Goal: Check status: Check status

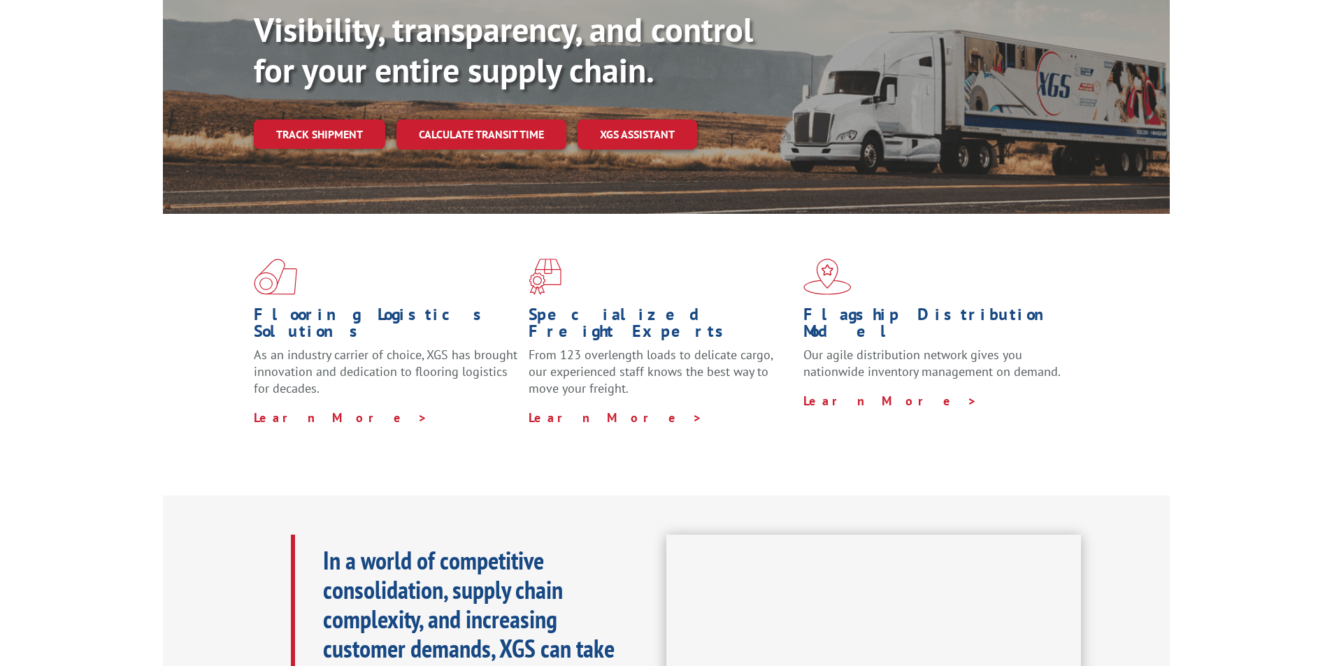
scroll to position [70, 0]
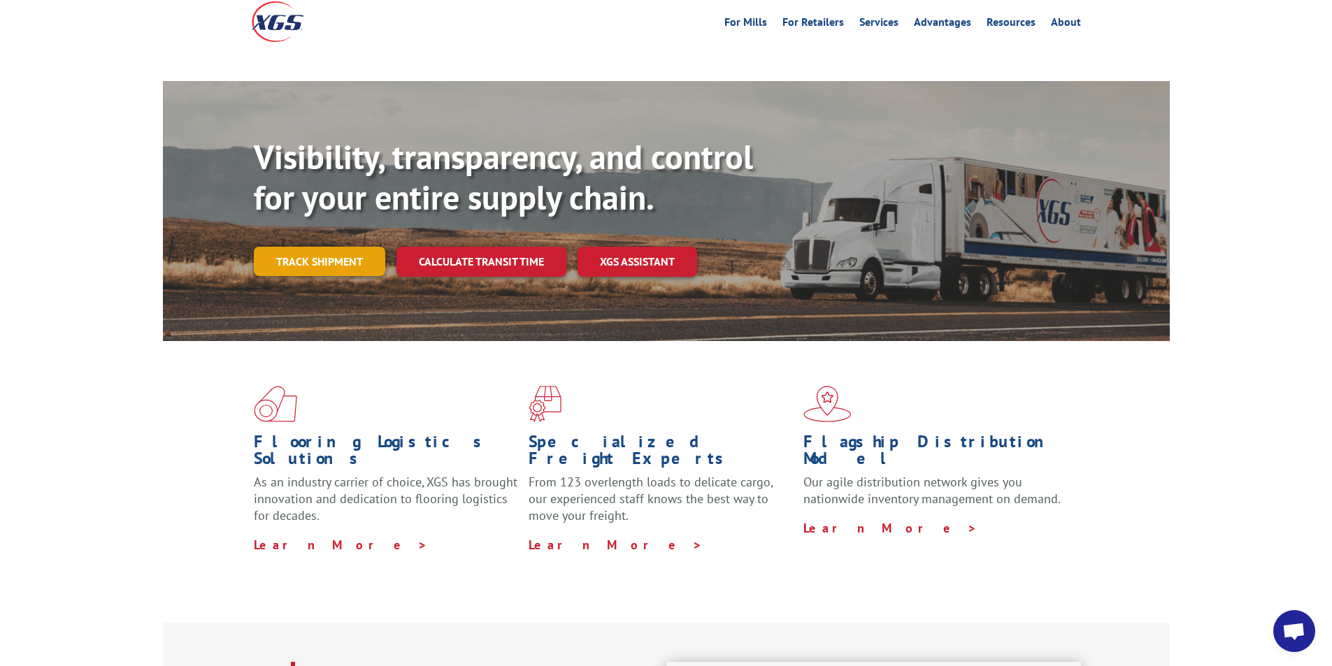
click at [314, 247] on link "Track shipment" at bounding box center [319, 261] width 131 height 29
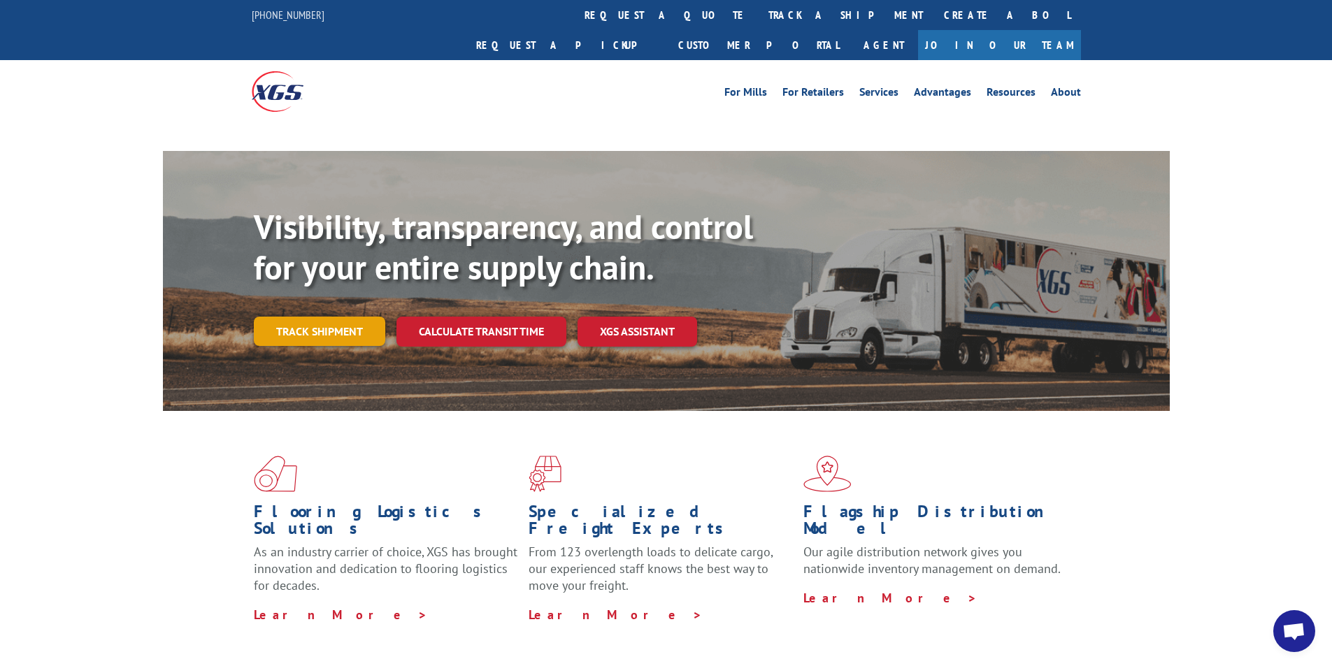
click at [323, 317] on link "Track shipment" at bounding box center [319, 331] width 131 height 29
click at [321, 317] on link "Track shipment" at bounding box center [319, 331] width 131 height 29
click at [334, 317] on link "Track shipment" at bounding box center [319, 331] width 131 height 29
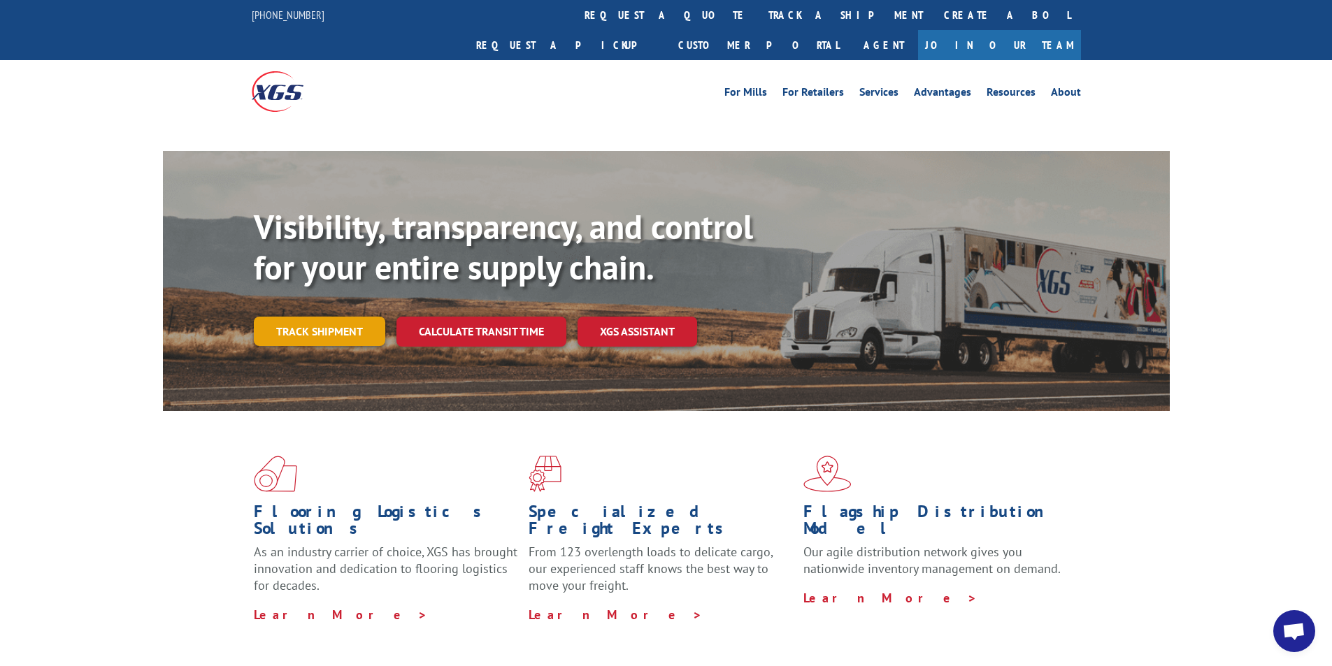
click at [339, 317] on link "Track shipment" at bounding box center [319, 331] width 131 height 29
click at [315, 317] on link "Track shipment" at bounding box center [319, 331] width 131 height 29
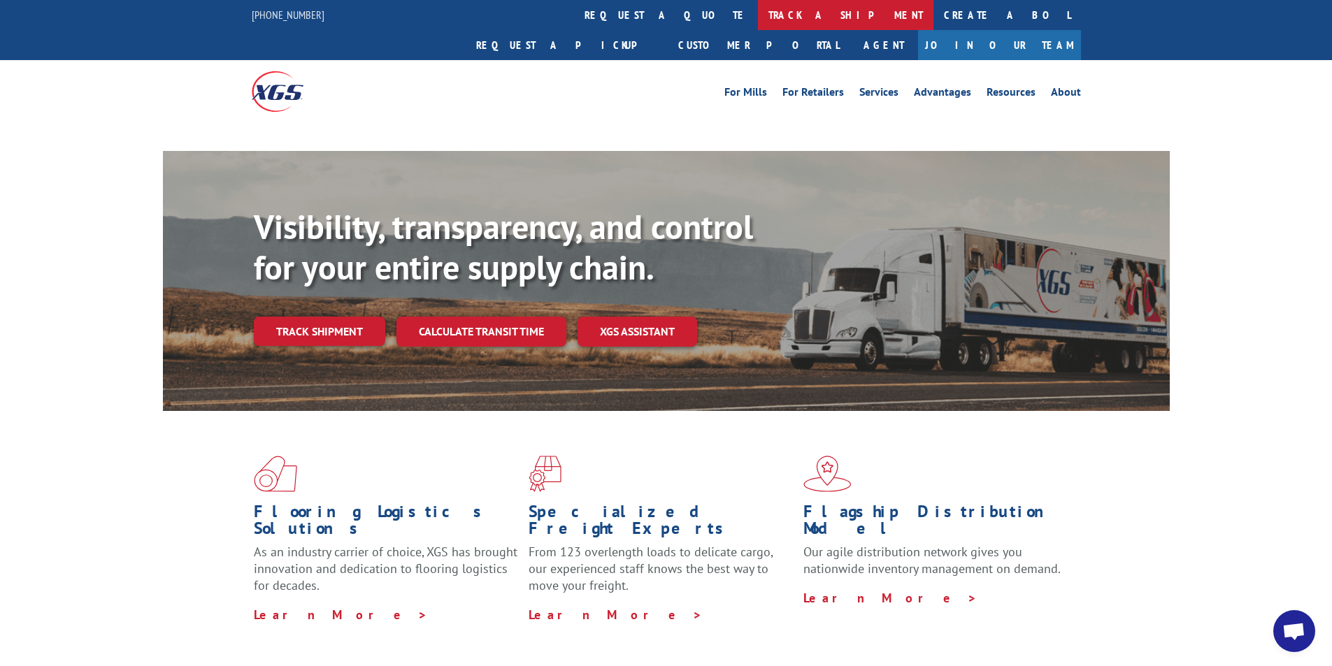
click at [758, 12] on link "track a shipment" at bounding box center [846, 15] width 176 height 30
click at [758, 18] on link "track a shipment" at bounding box center [846, 15] width 176 height 30
click at [758, 16] on link "track a shipment" at bounding box center [846, 15] width 176 height 30
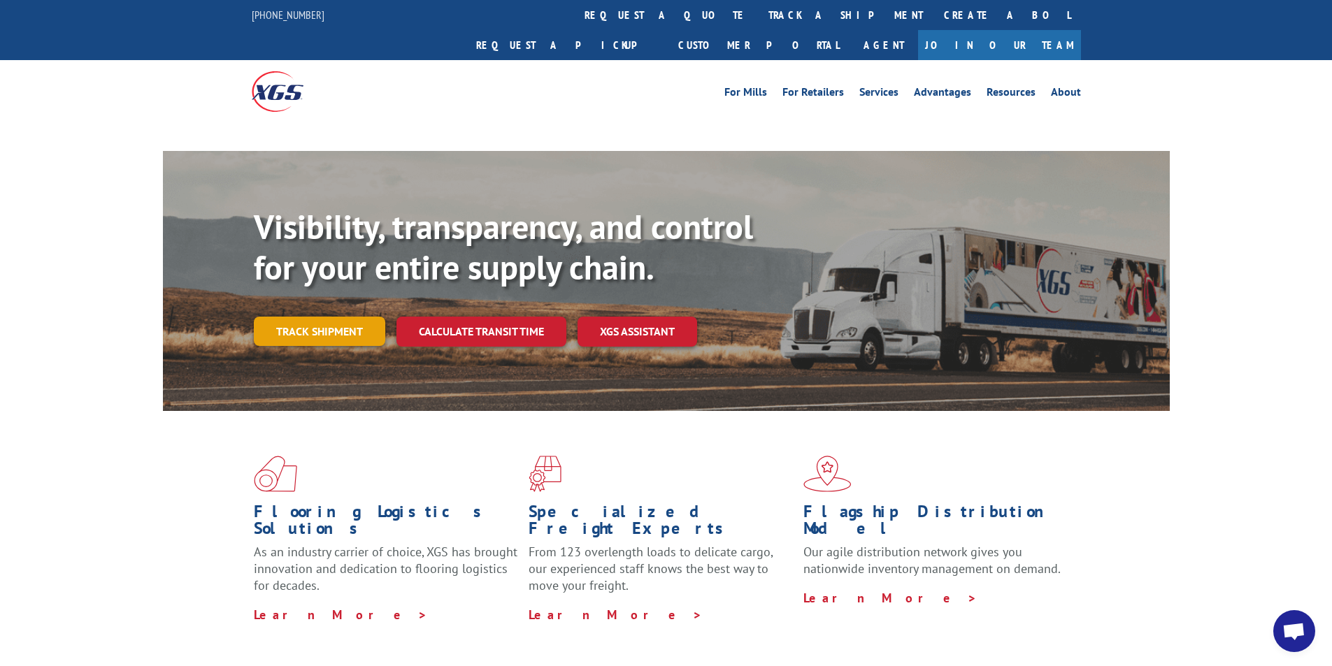
click at [345, 317] on link "Track shipment" at bounding box center [319, 331] width 131 height 29
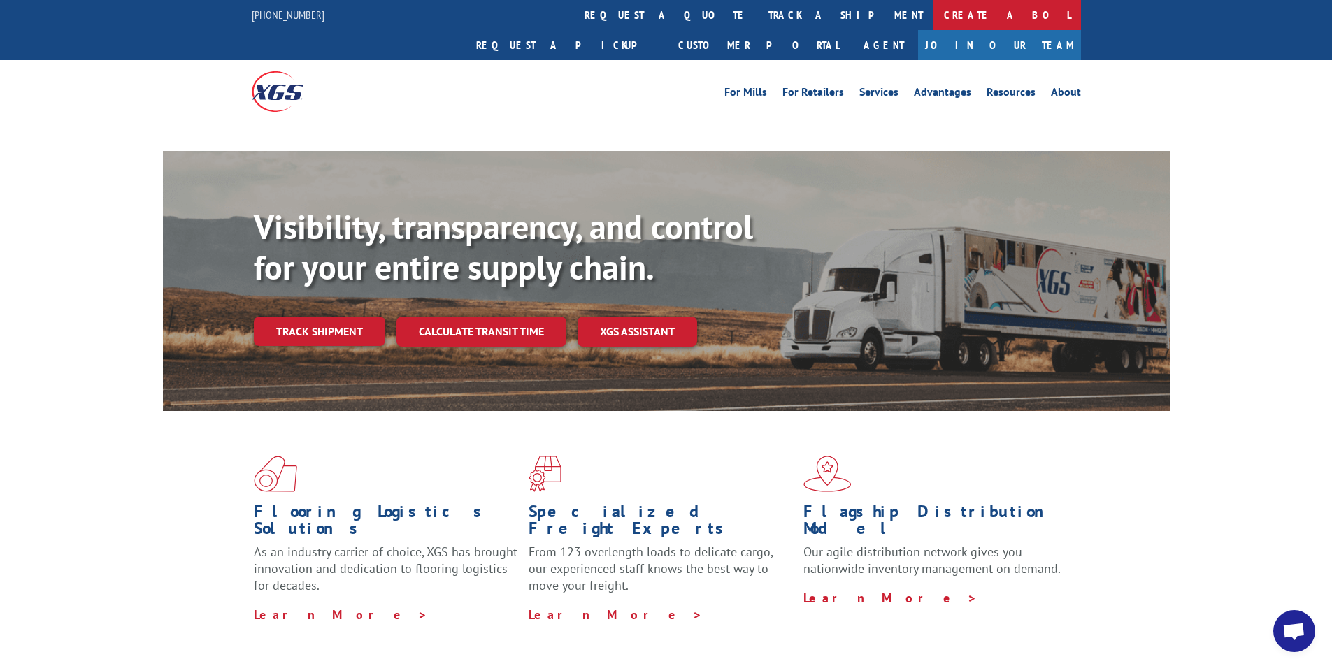
click at [934, 17] on link "Create a BOL" at bounding box center [1008, 15] width 148 height 30
click at [918, 30] on link "Agent" at bounding box center [884, 45] width 69 height 30
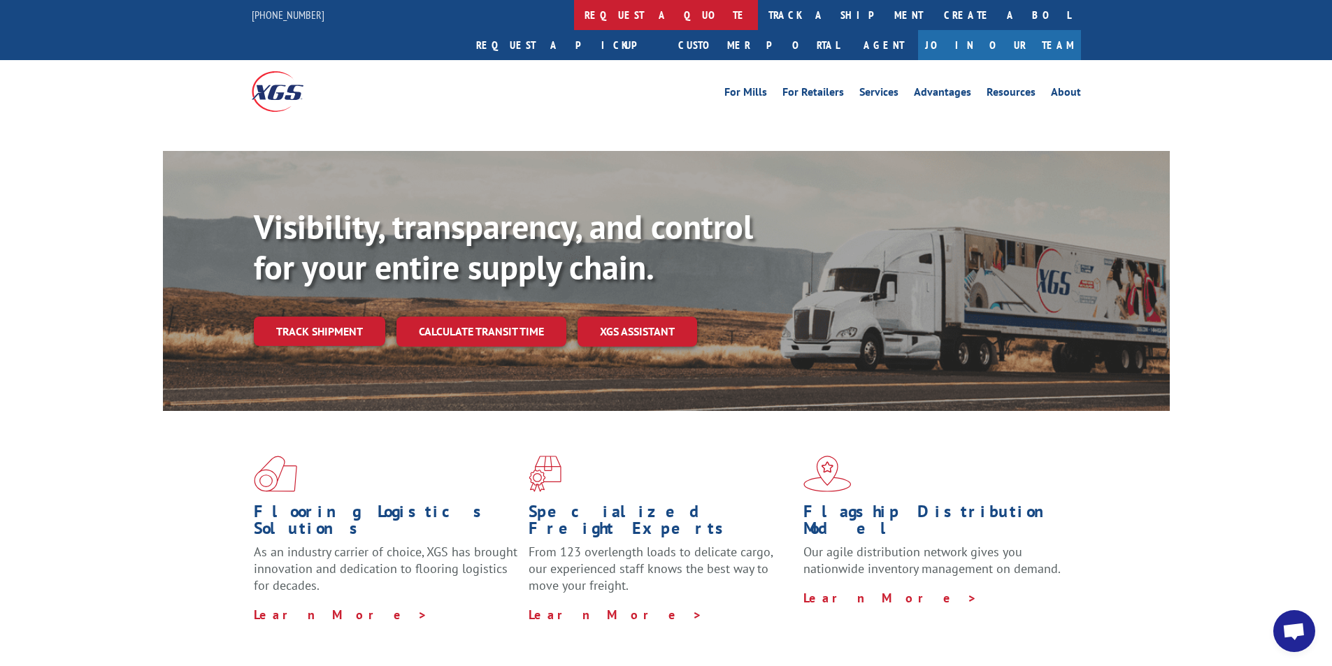
click at [574, 22] on link "request a quote" at bounding box center [666, 15] width 184 height 30
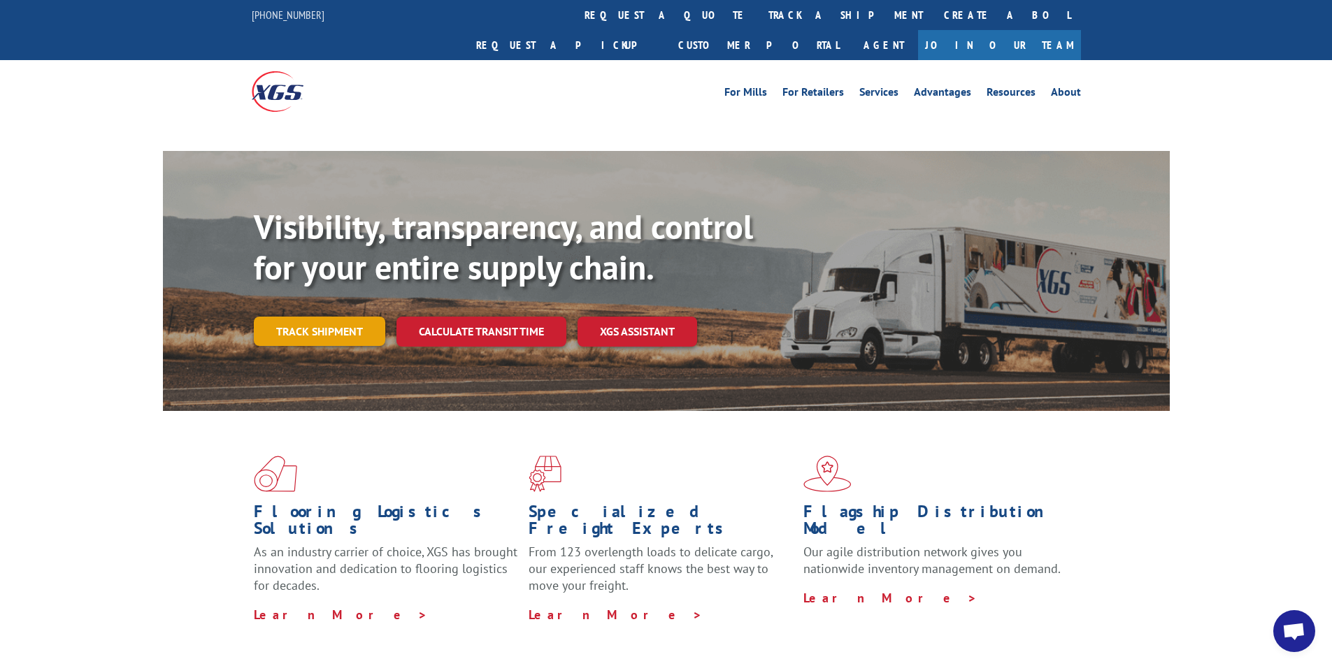
click at [300, 317] on link "Track shipment" at bounding box center [319, 331] width 131 height 29
click at [320, 317] on link "Track shipment" at bounding box center [319, 331] width 131 height 29
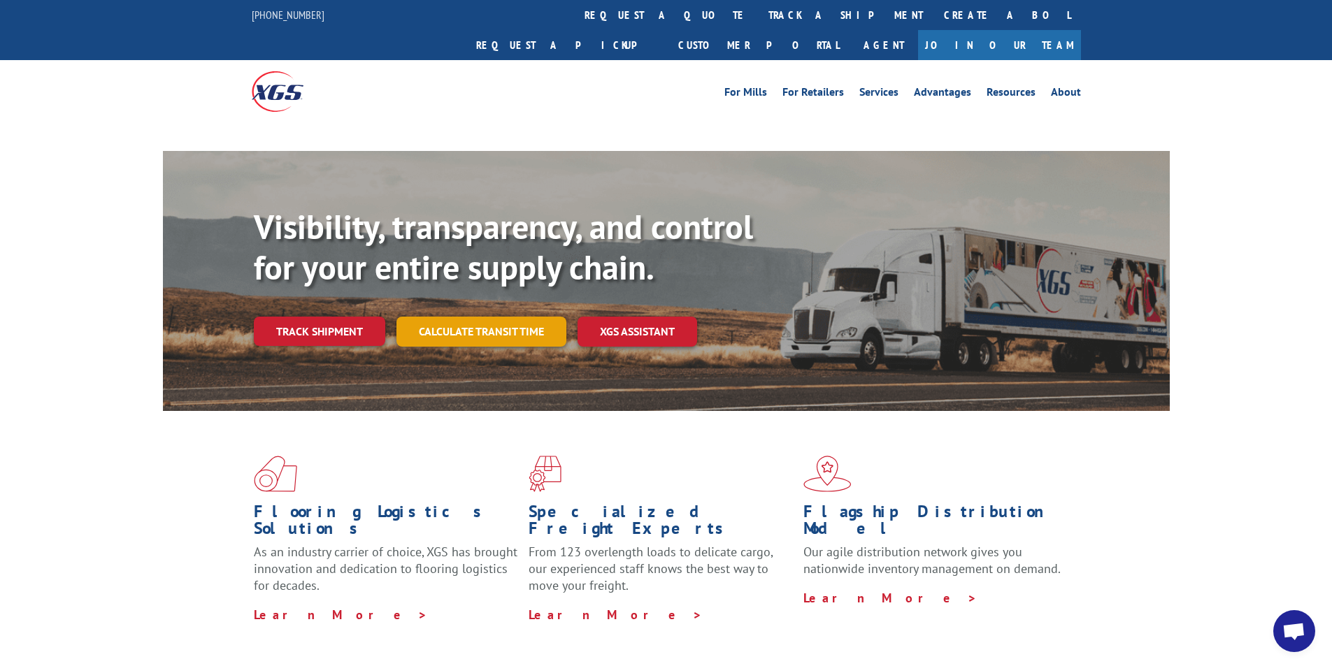
click at [477, 317] on link "Calculate transit time" at bounding box center [482, 332] width 170 height 30
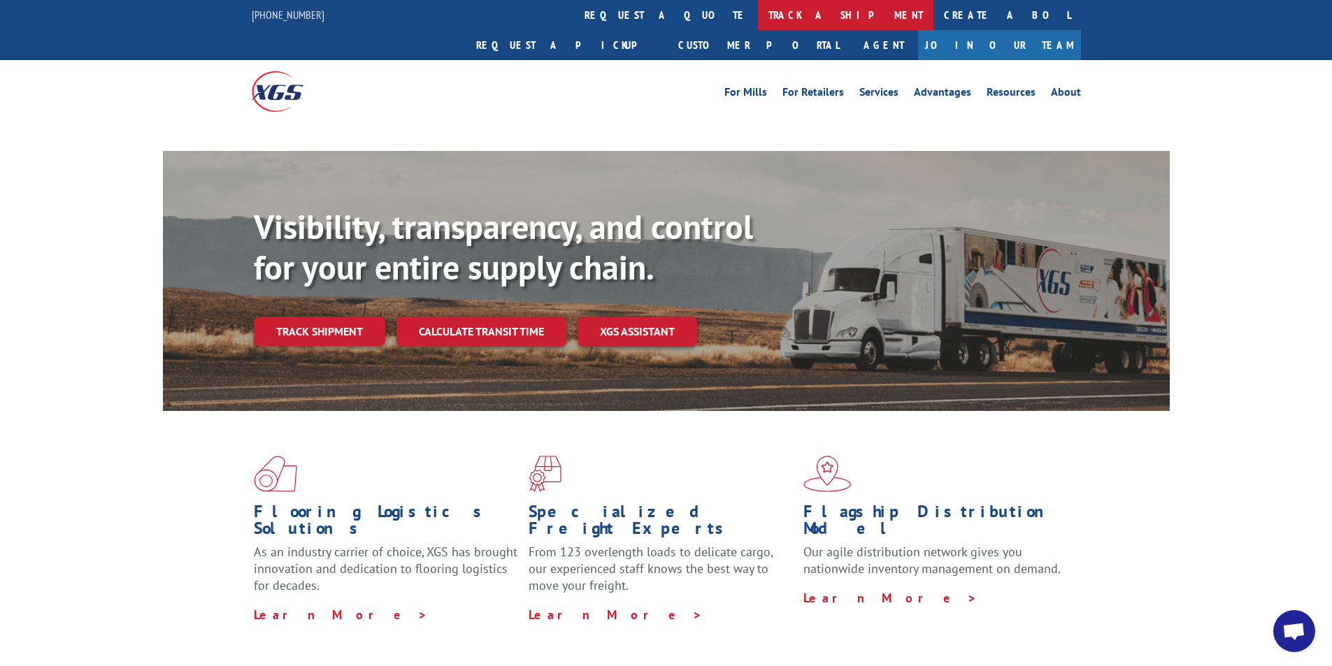
click at [758, 21] on link "track a shipment" at bounding box center [846, 15] width 176 height 30
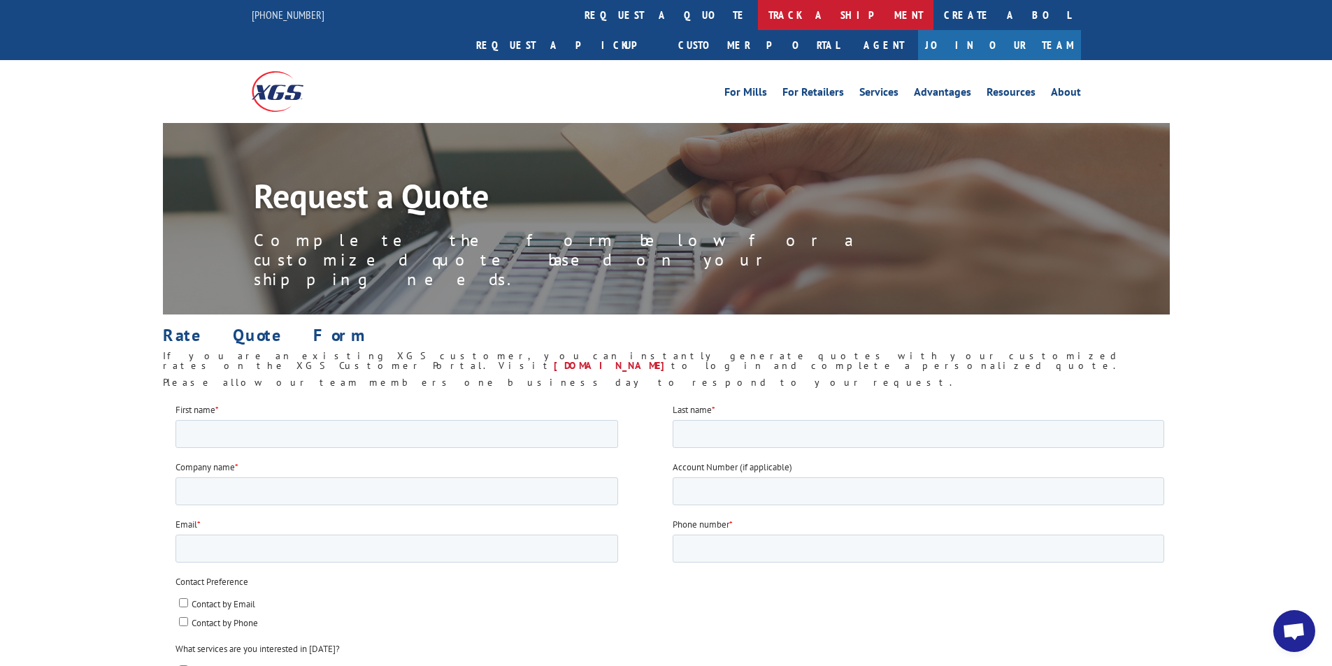
click at [758, 10] on link "track a shipment" at bounding box center [846, 15] width 176 height 30
click at [758, 15] on link "track a shipment" at bounding box center [846, 15] width 176 height 30
